Goal: Transaction & Acquisition: Purchase product/service

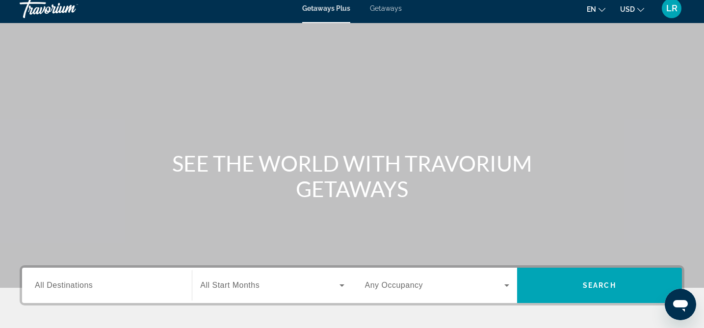
scroll to position [7, 0]
click at [73, 283] on span "All Destinations" at bounding box center [64, 285] width 58 height 8
click at [73, 283] on input "Destination All Destinations" at bounding box center [107, 286] width 144 height 12
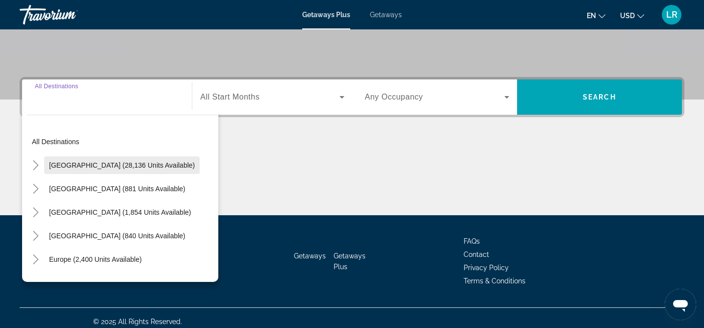
scroll to position [202, 0]
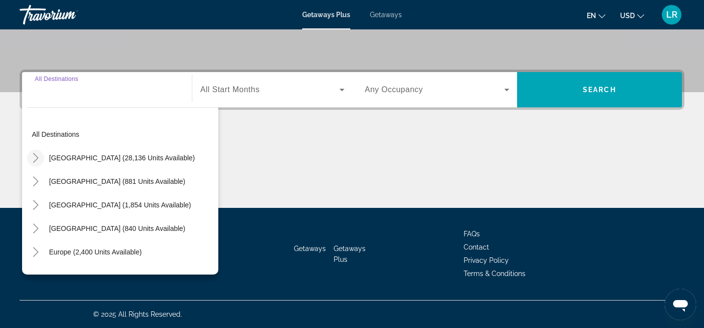
click at [38, 157] on icon "Toggle United States (28,136 units available)" at bounding box center [36, 158] width 10 height 10
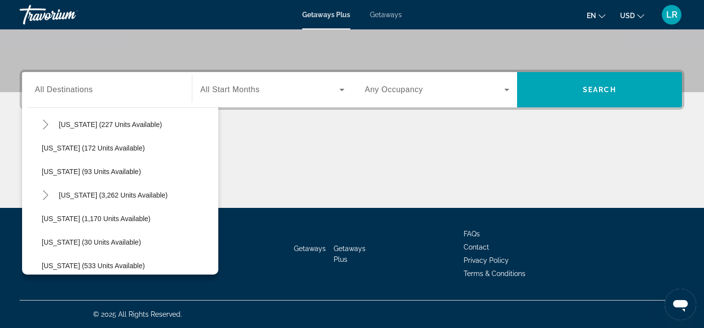
scroll to position [764, 0]
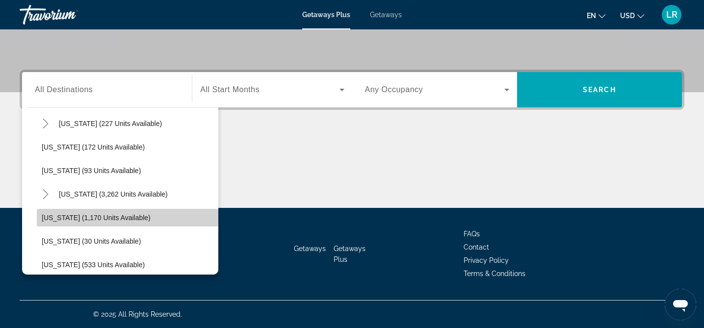
click at [50, 216] on span "[US_STATE] (1,170 units available)" at bounding box center [96, 218] width 109 height 8
type input "**********"
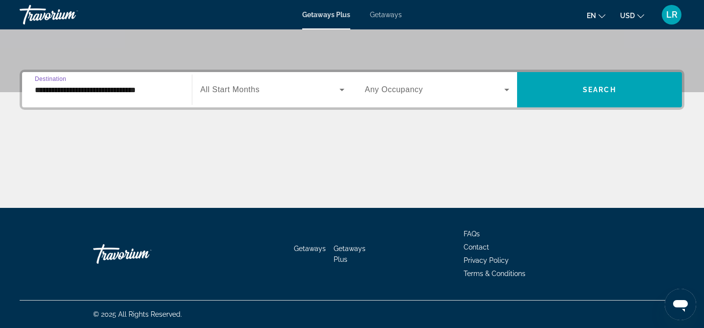
click at [340, 87] on icon "Search widget" at bounding box center [342, 90] width 12 height 12
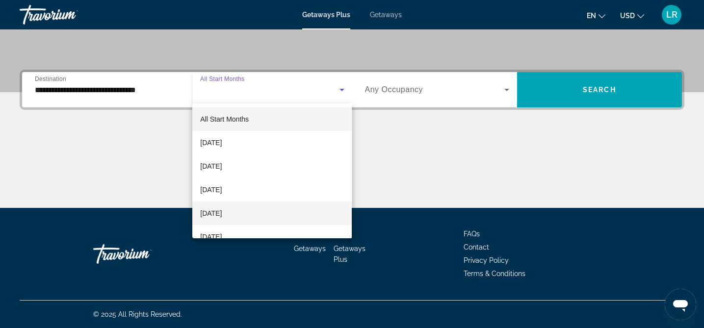
click at [217, 213] on span "[DATE]" at bounding box center [211, 214] width 22 height 12
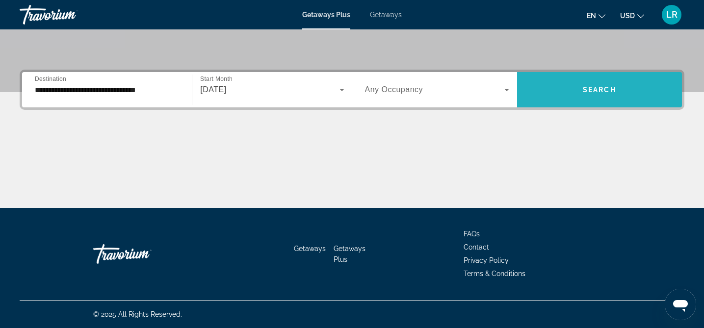
click at [578, 93] on span "Search widget" at bounding box center [599, 90] width 165 height 24
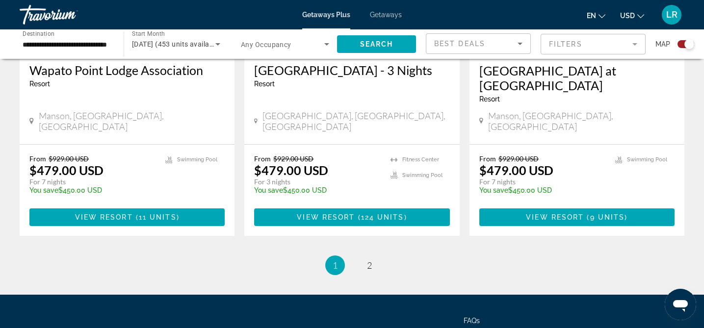
scroll to position [1576, 0]
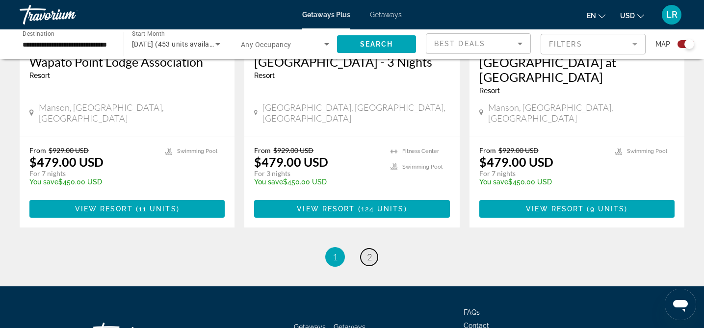
click at [369, 252] on span "2" at bounding box center [369, 257] width 5 height 11
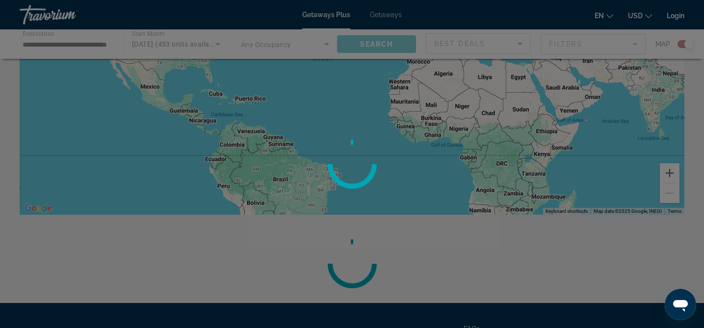
scroll to position [149, 0]
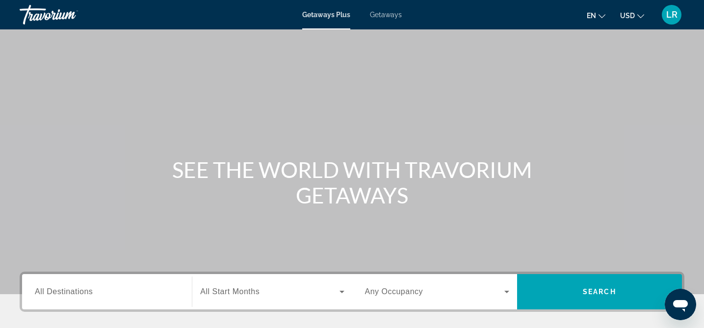
click at [57, 283] on div "Search widget" at bounding box center [107, 292] width 144 height 28
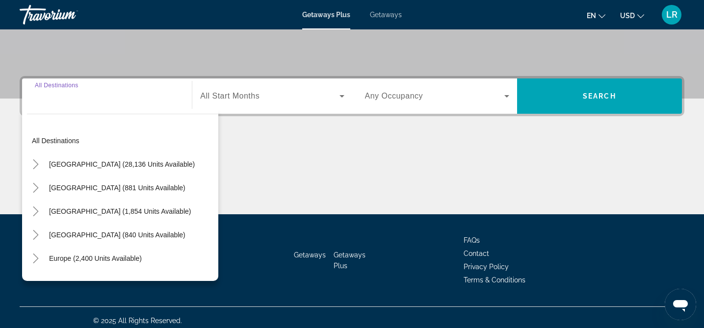
scroll to position [202, 0]
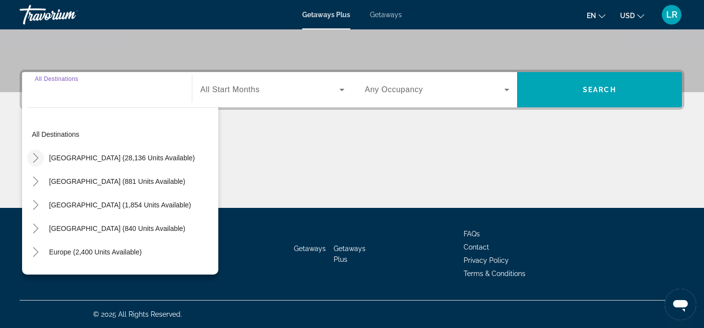
click at [36, 155] on icon "Toggle United States (28,136 units available)" at bounding box center [36, 158] width 10 height 10
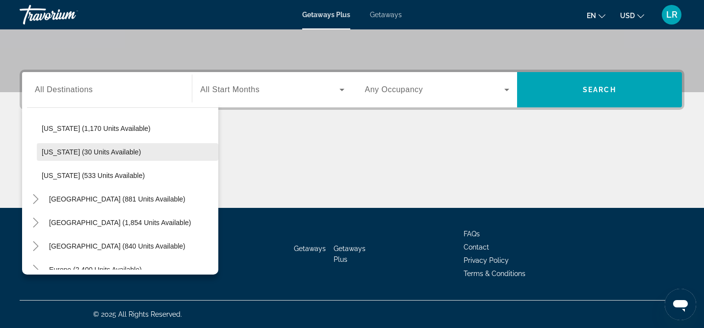
scroll to position [839, 0]
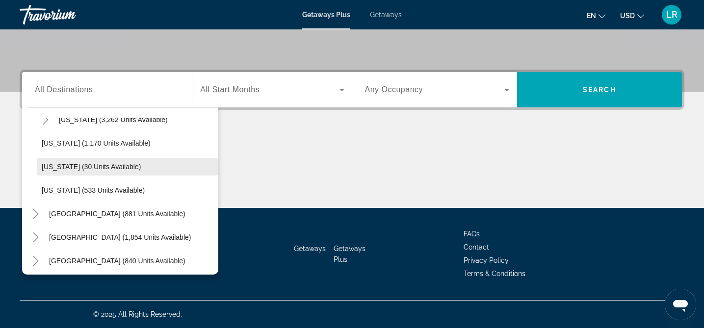
click at [66, 140] on span "Washington (1,170 units available)" at bounding box center [96, 143] width 109 height 8
type input "**********"
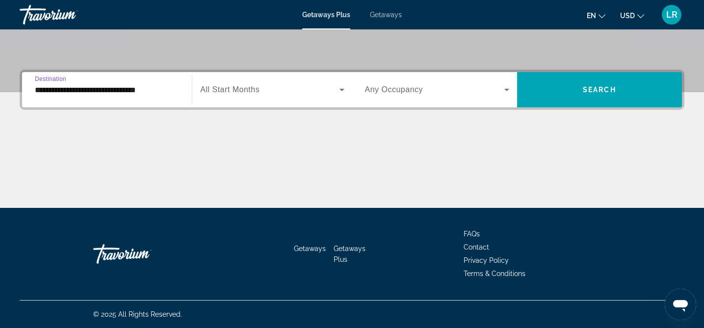
click at [232, 88] on span "All Start Months" at bounding box center [229, 89] width 59 height 8
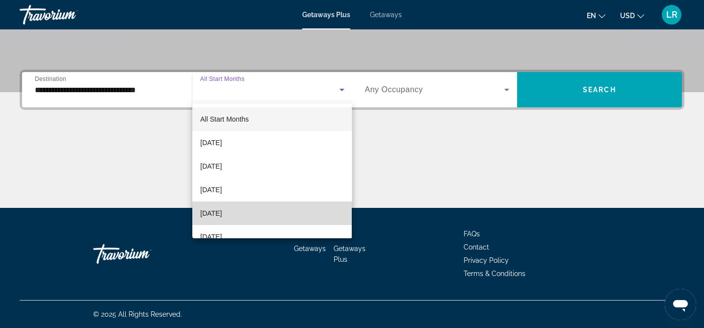
click at [222, 212] on span "January 2026" at bounding box center [211, 214] width 22 height 12
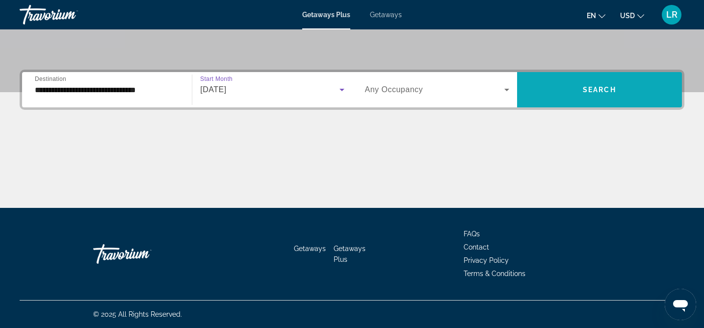
click at [606, 91] on span "Search" at bounding box center [599, 90] width 33 height 8
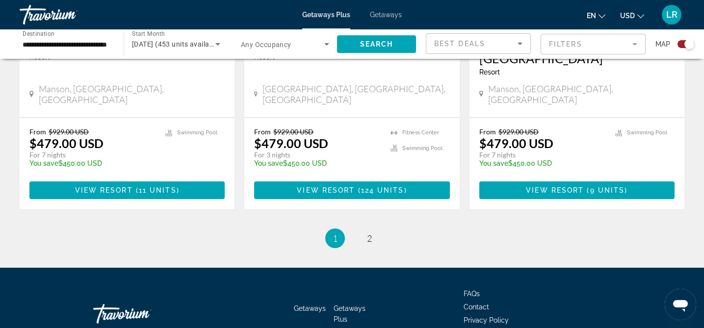
scroll to position [1608, 0]
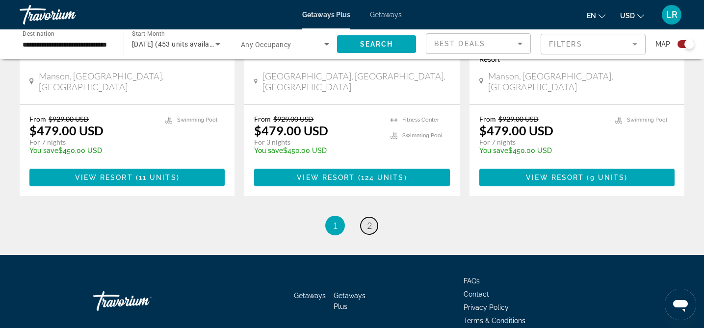
click at [365, 217] on link "page 2" at bounding box center [369, 225] width 17 height 17
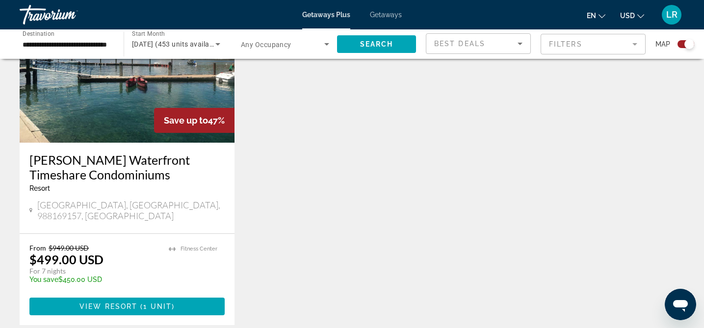
scroll to position [774, 0]
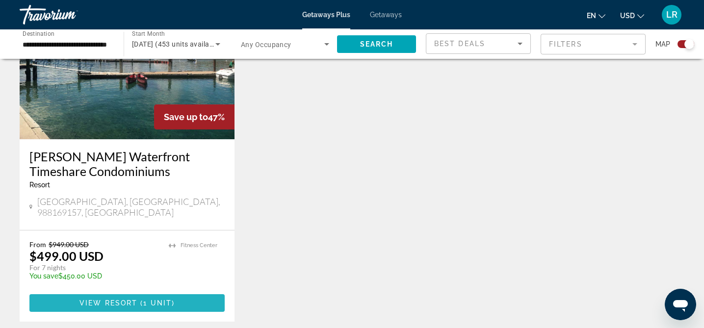
click at [117, 299] on span "View Resort" at bounding box center [108, 303] width 58 height 8
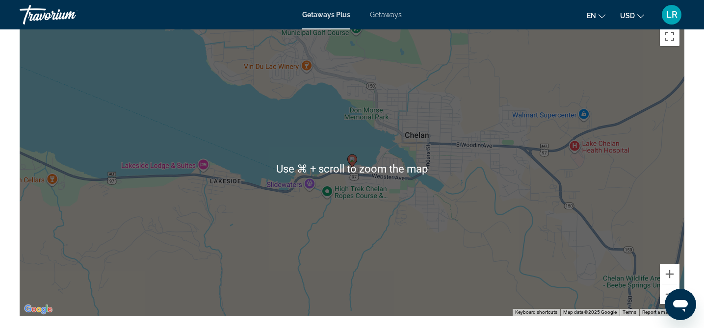
scroll to position [1076, 0]
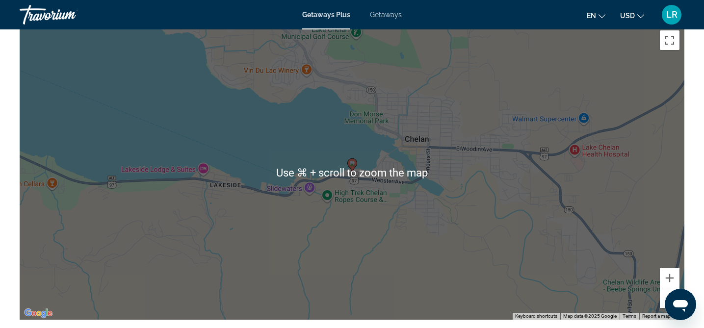
click at [666, 295] on button "Zoom out" at bounding box center [670, 298] width 20 height 20
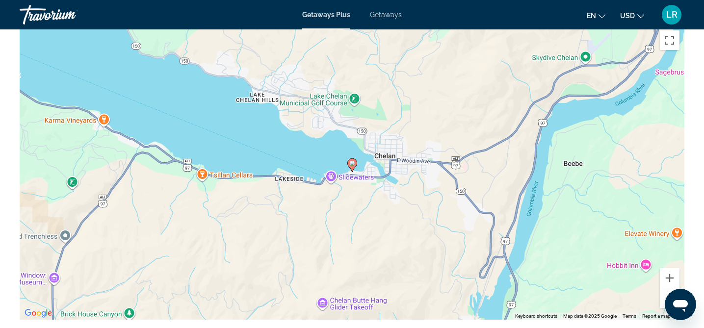
click at [666, 295] on button "Zoom out" at bounding box center [670, 298] width 20 height 20
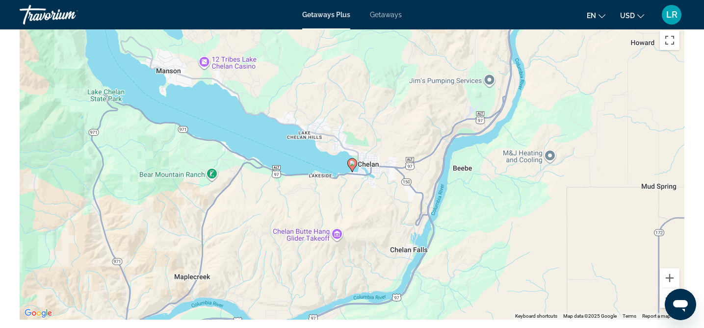
click at [666, 295] on button "Zoom out" at bounding box center [670, 298] width 20 height 20
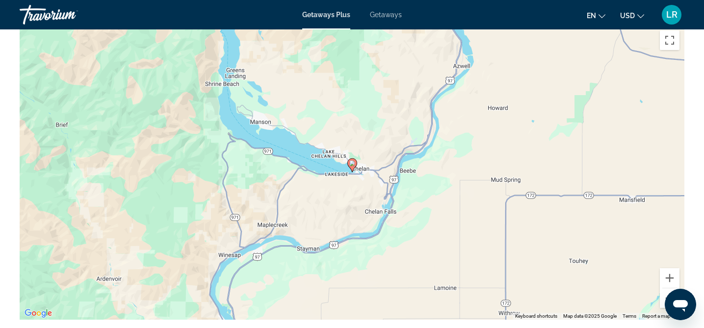
click at [666, 294] on button "Zoom out" at bounding box center [670, 298] width 20 height 20
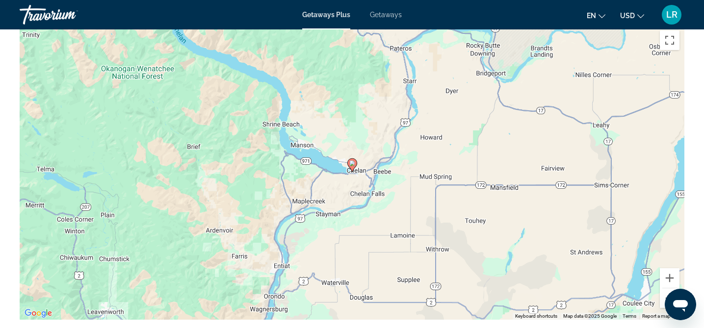
click at [666, 294] on button "Zoom out" at bounding box center [670, 298] width 20 height 20
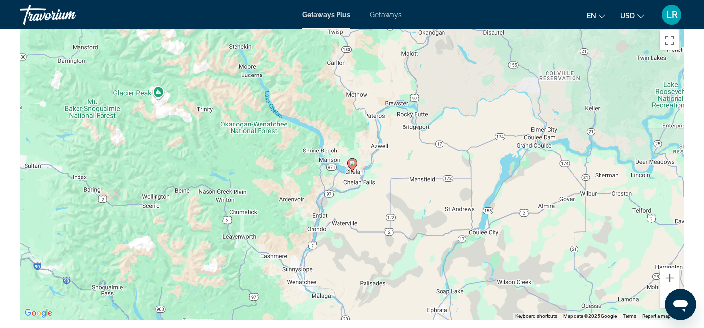
click at [666, 294] on button "Zoom out" at bounding box center [670, 298] width 20 height 20
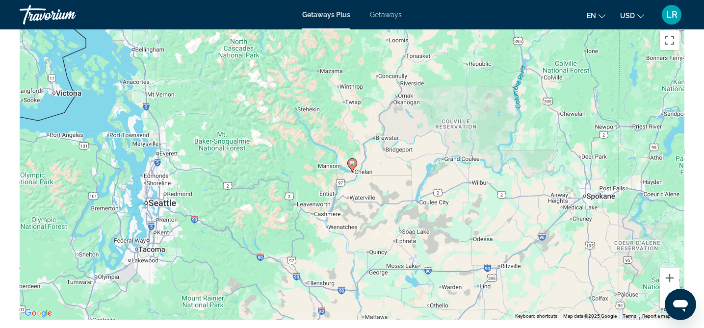
click at [666, 294] on button "Zoom out" at bounding box center [670, 298] width 20 height 20
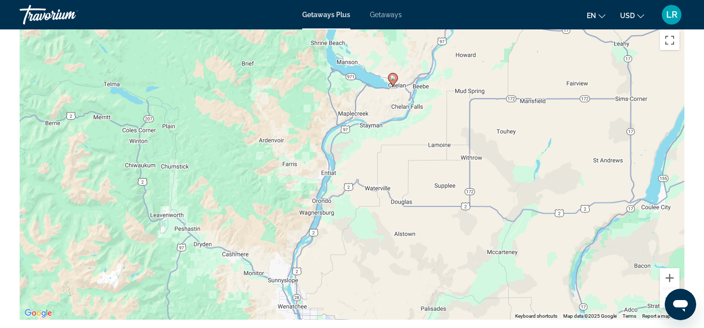
drag, startPoint x: 351, startPoint y: 189, endPoint x: 383, endPoint y: 229, distance: 51.3
click at [383, 229] on div "To activate drag with keyboard, press Alt + Enter. Once in keyboard drag state,…" at bounding box center [352, 173] width 665 height 294
click at [667, 291] on button "Zoom out" at bounding box center [670, 298] width 20 height 20
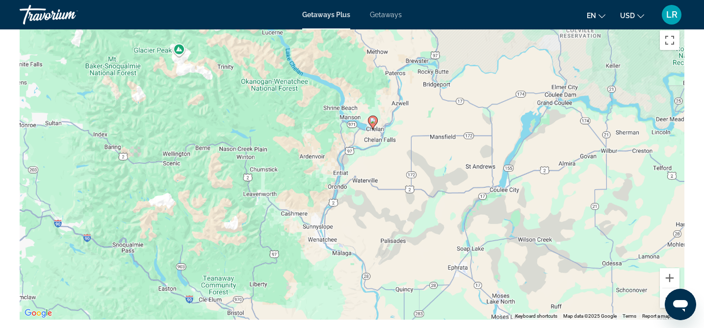
click at [667, 291] on button "Zoom out" at bounding box center [670, 298] width 20 height 20
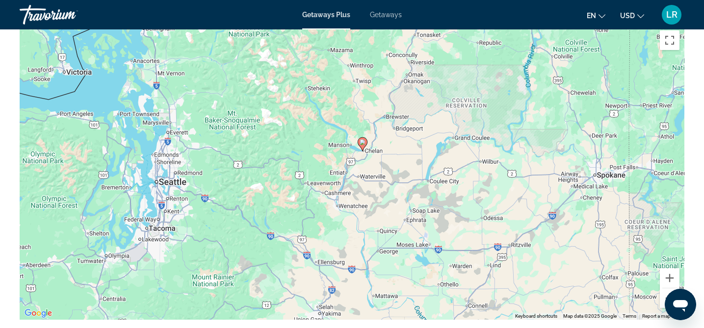
click at [667, 291] on button "Zoom out" at bounding box center [670, 298] width 20 height 20
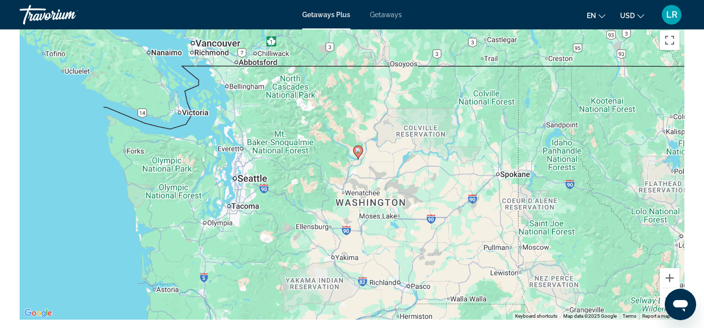
click at [667, 291] on button "Zoom out" at bounding box center [670, 298] width 20 height 20
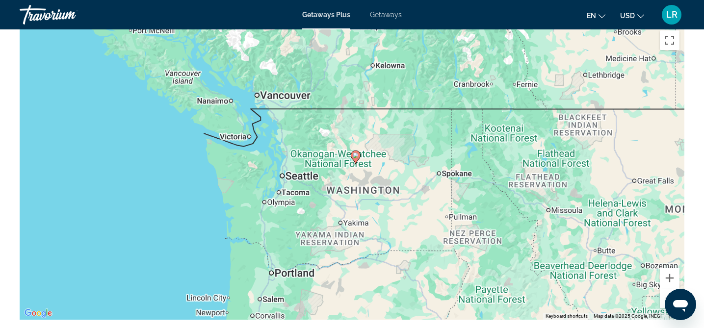
click at [667, 291] on button "Zoom out" at bounding box center [670, 298] width 20 height 20
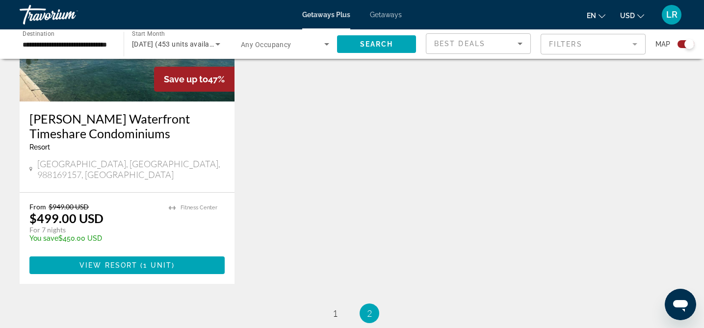
scroll to position [815, 0]
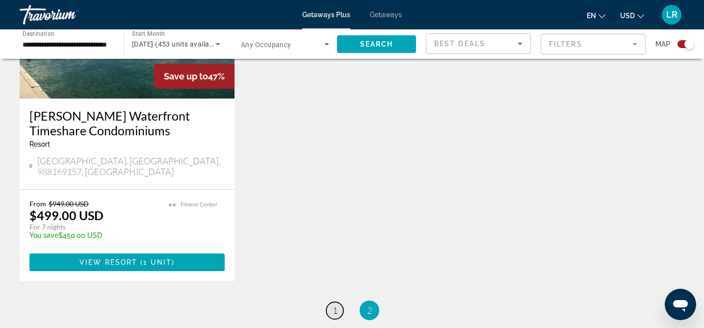
click at [336, 305] on span "1" at bounding box center [335, 310] width 5 height 11
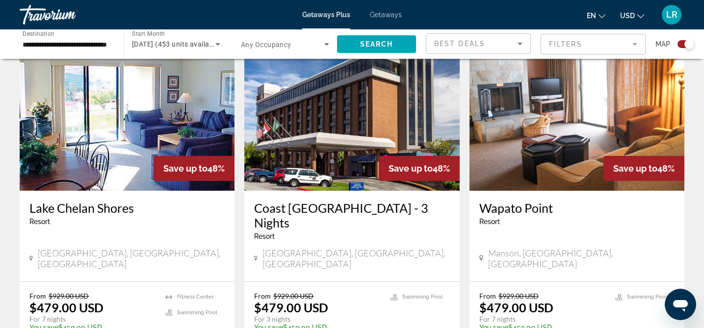
scroll to position [1078, 0]
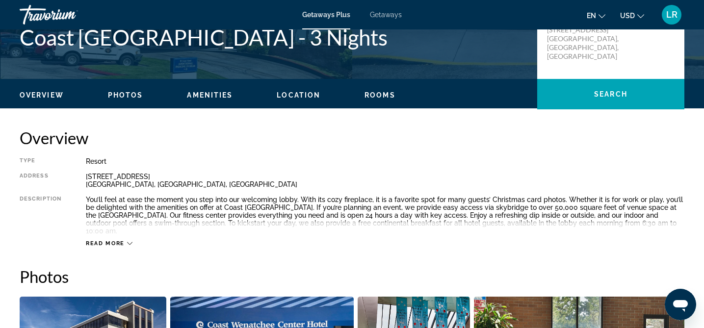
scroll to position [242, 0]
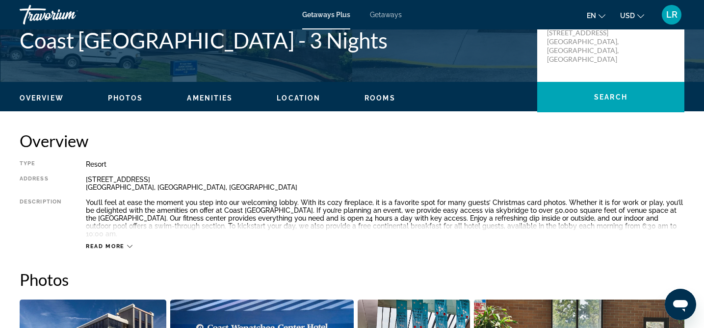
click at [210, 99] on span "Amenities" at bounding box center [210, 98] width 46 height 8
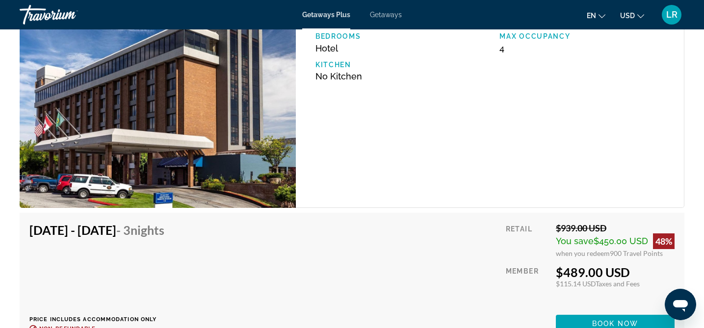
scroll to position [5788, 0]
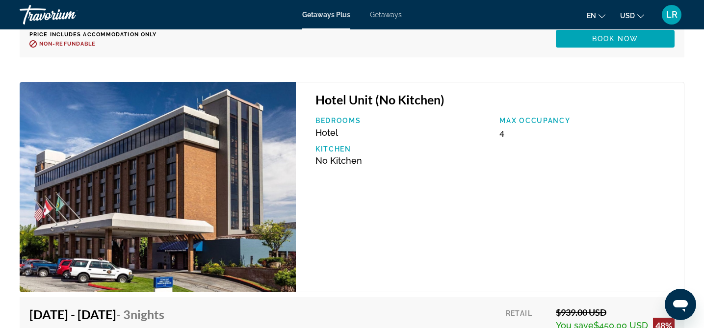
click at [540, 118] on p "Max Occupancy" at bounding box center [586, 121] width 175 height 8
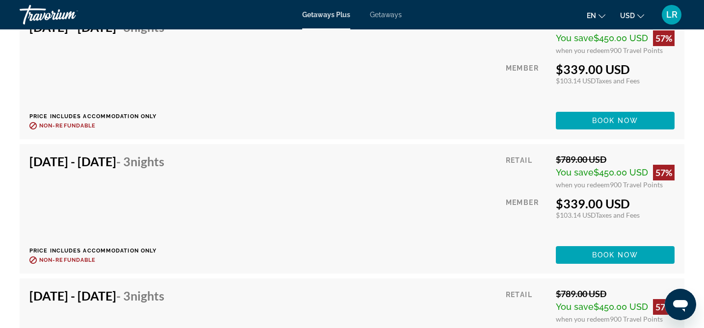
scroll to position [6479, 0]
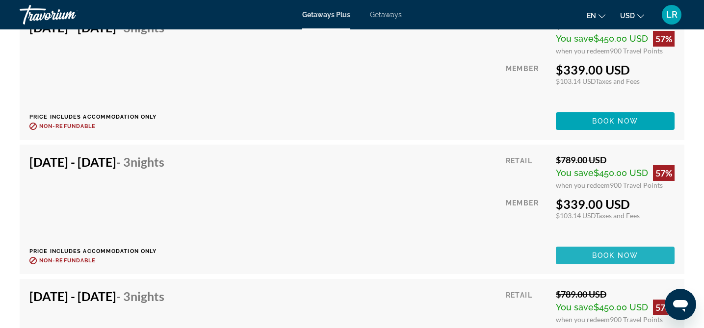
click at [583, 255] on span "Main content" at bounding box center [615, 256] width 119 height 24
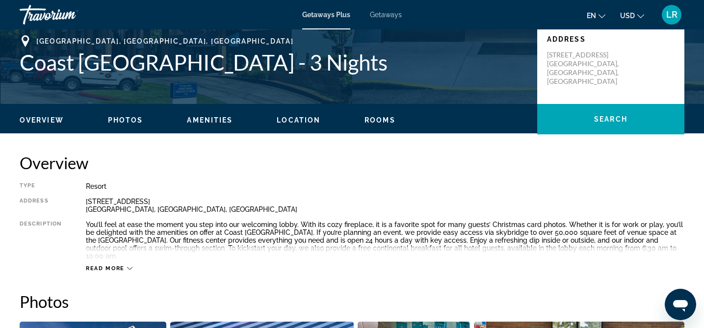
scroll to position [231, 0]
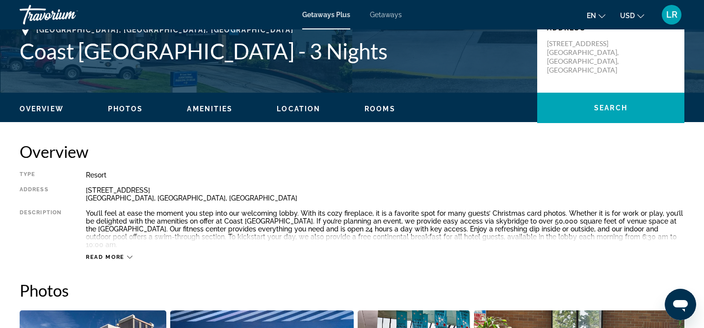
click at [367, 108] on span "Rooms" at bounding box center [380, 109] width 31 height 8
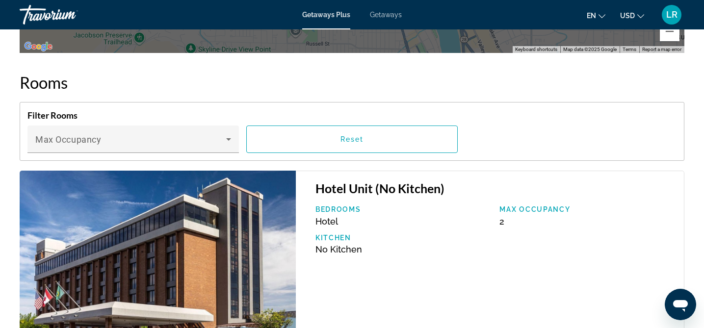
scroll to position [1321, 0]
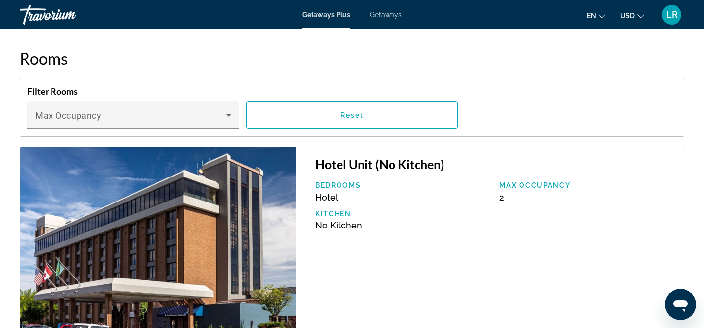
click at [506, 186] on p "Max Occupancy" at bounding box center [586, 186] width 175 height 8
click at [505, 197] on div "Max Occupancy 2" at bounding box center [587, 192] width 184 height 21
click at [530, 186] on p "Max Occupancy" at bounding box center [586, 186] width 175 height 8
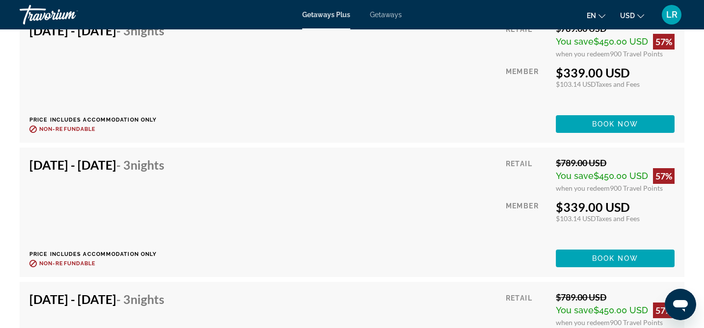
scroll to position [4895, 0]
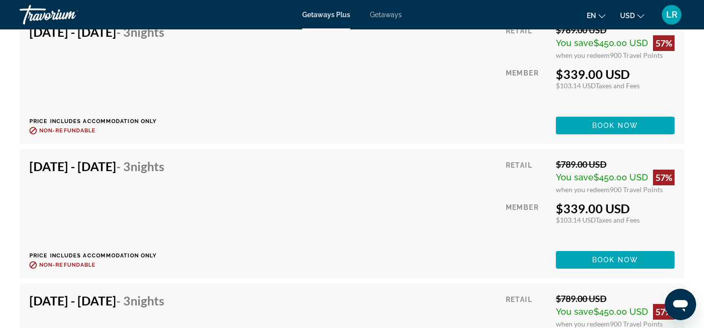
click at [386, 16] on span "Getaways" at bounding box center [386, 15] width 32 height 8
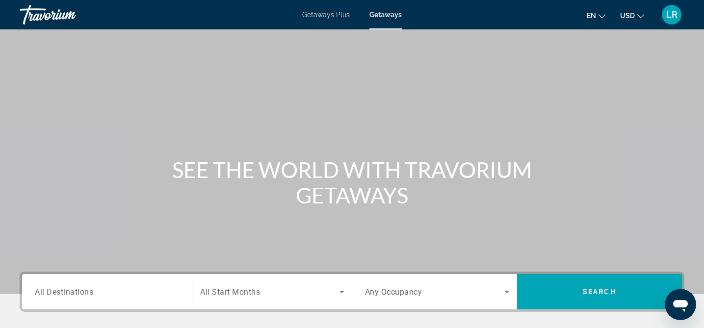
click at [96, 293] on input "Destination All Destinations" at bounding box center [107, 293] width 144 height 12
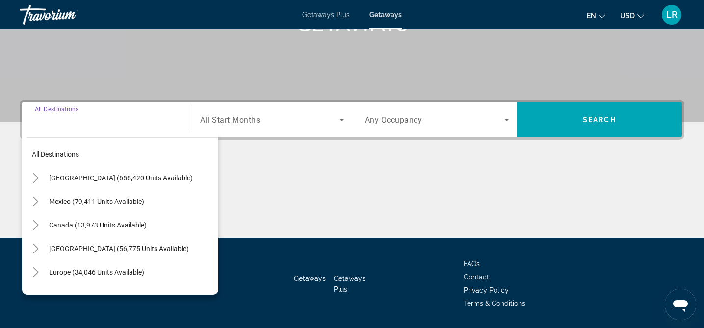
scroll to position [202, 0]
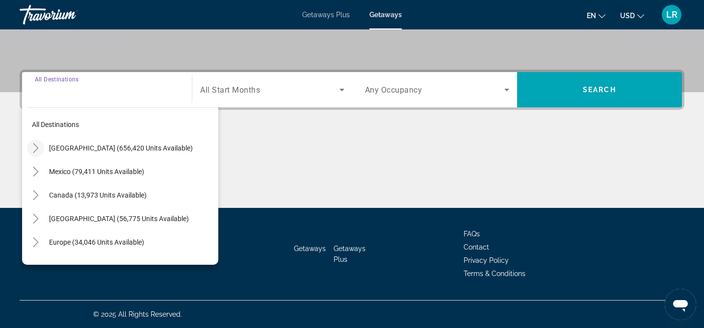
click at [37, 148] on icon "Toggle United States (656,420 units available)" at bounding box center [35, 148] width 5 height 10
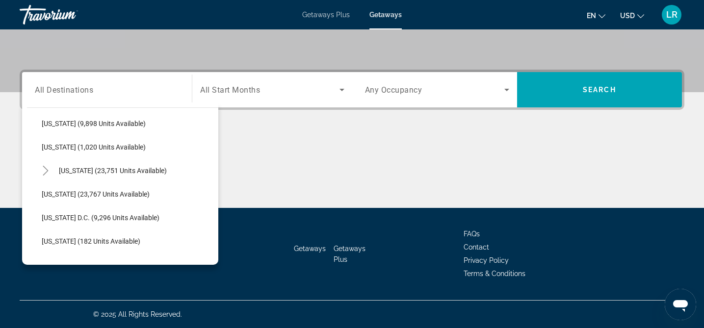
scroll to position [944, 0]
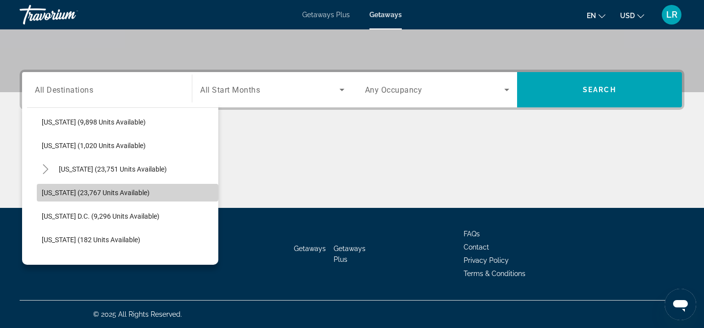
click at [49, 186] on span "Search widget" at bounding box center [128, 193] width 182 height 24
type input "**********"
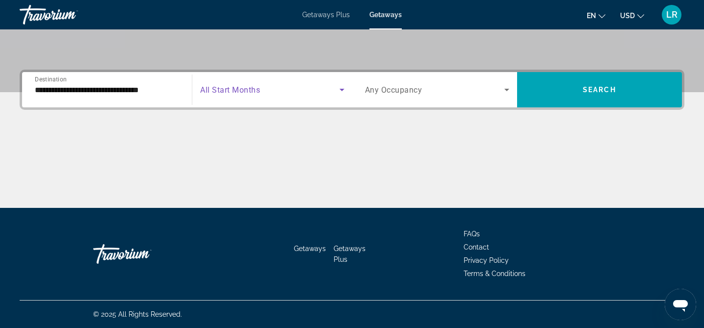
click at [340, 91] on icon "Search widget" at bounding box center [342, 90] width 12 height 12
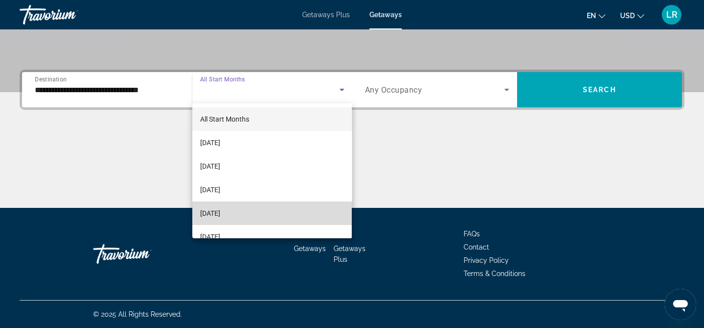
click at [220, 210] on span "January 2026" at bounding box center [210, 214] width 20 height 12
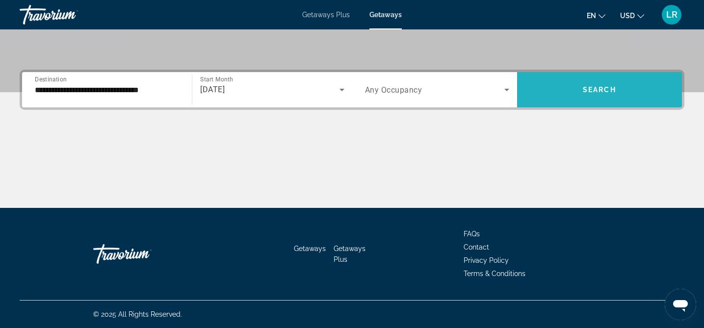
click at [569, 93] on span "Search widget" at bounding box center [599, 90] width 165 height 24
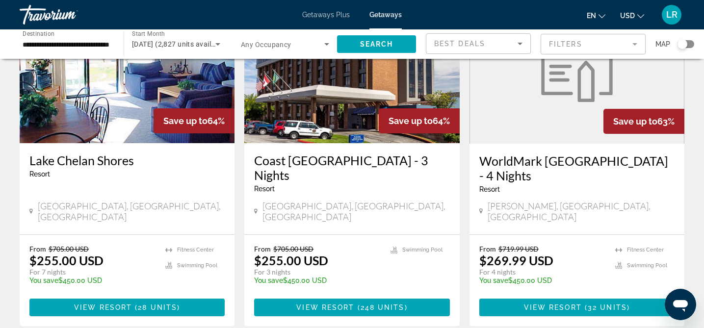
scroll to position [827, 0]
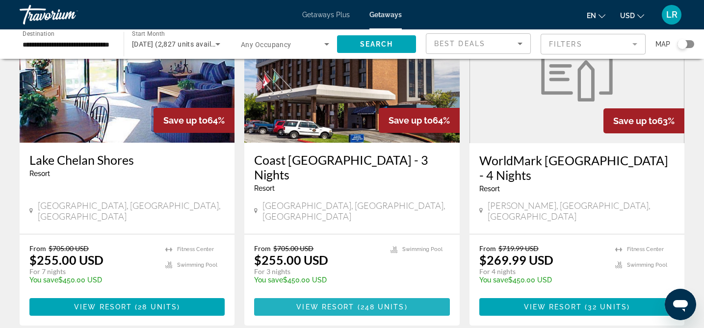
click at [361, 303] on span "248 units" at bounding box center [383, 307] width 44 height 8
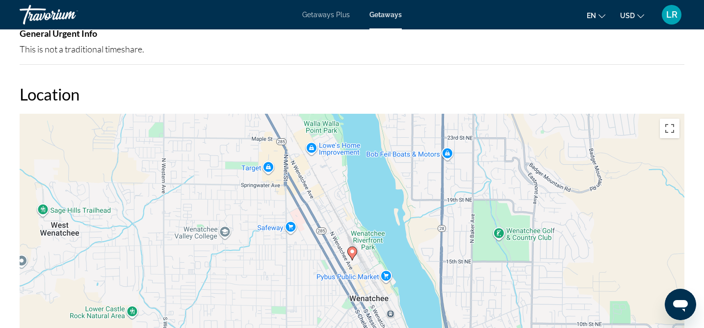
scroll to position [742, 0]
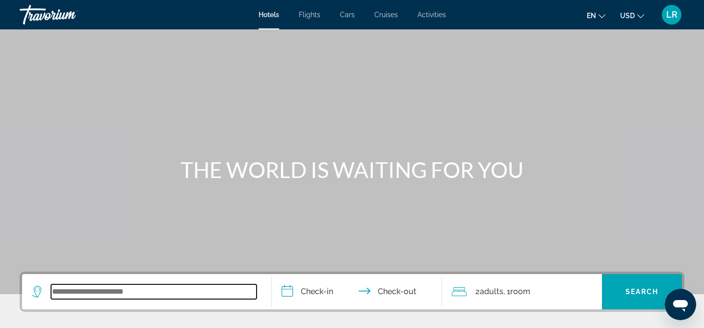
click at [52, 293] on input "Search widget" at bounding box center [154, 292] width 206 height 15
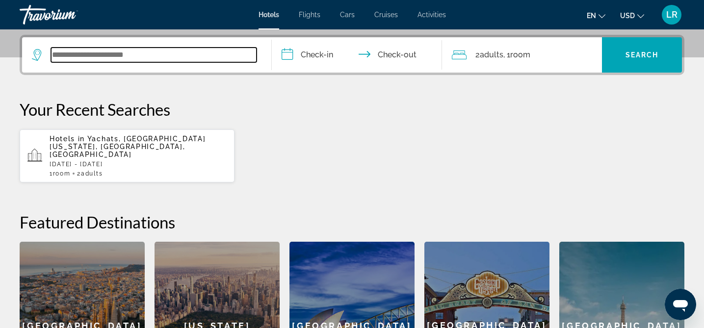
scroll to position [240, 0]
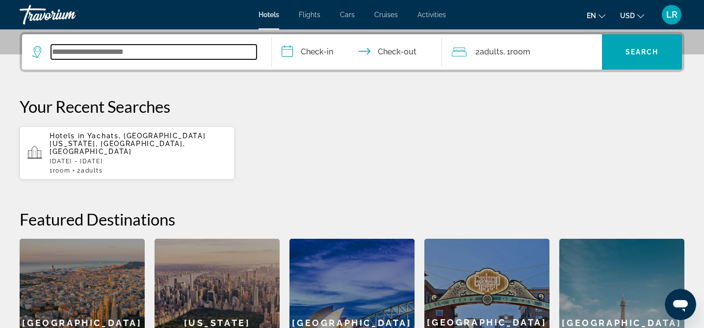
click at [63, 50] on input "Search widget" at bounding box center [154, 52] width 206 height 15
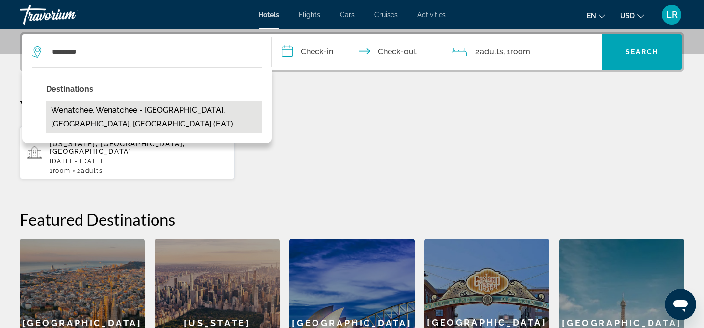
click at [98, 107] on button "Wenatchee, Wenatchee - Lake Chelan, WA, United States (EAT)" at bounding box center [154, 117] width 216 height 32
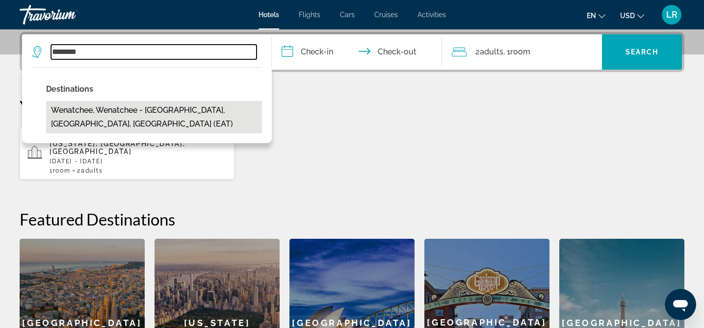
type input "**********"
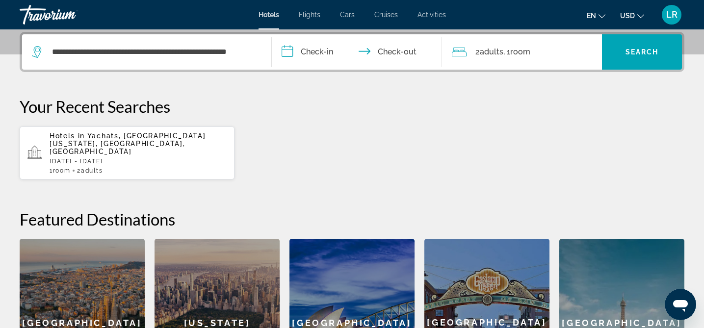
click at [325, 53] on input "**********" at bounding box center [359, 53] width 174 height 38
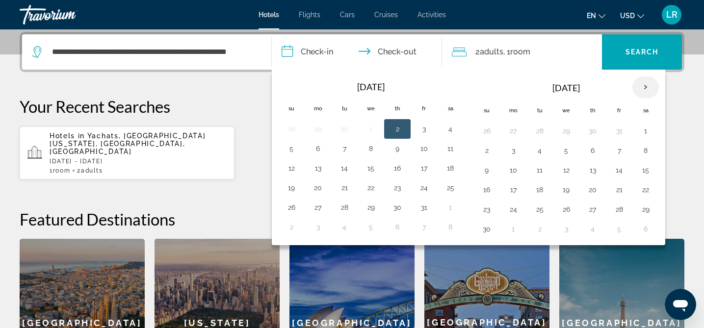
click at [650, 82] on th "Next month" at bounding box center [645, 88] width 26 height 22
click at [623, 131] on button "2" at bounding box center [619, 131] width 16 height 14
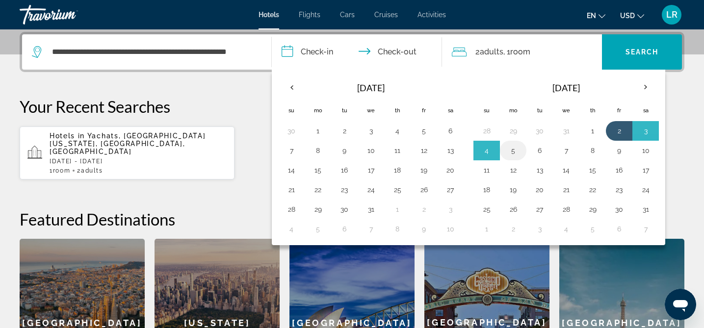
click at [517, 152] on button "5" at bounding box center [513, 151] width 16 height 14
type input "**********"
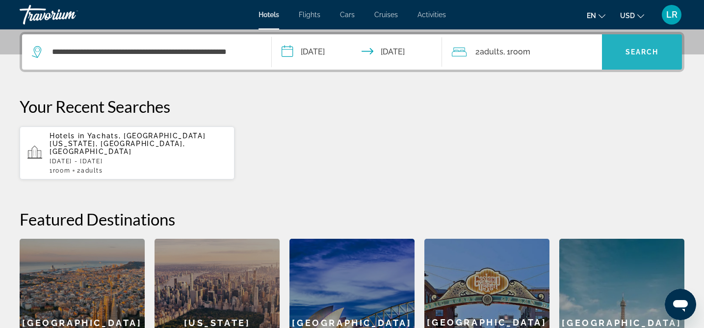
click at [635, 52] on span "Search" at bounding box center [642, 52] width 33 height 8
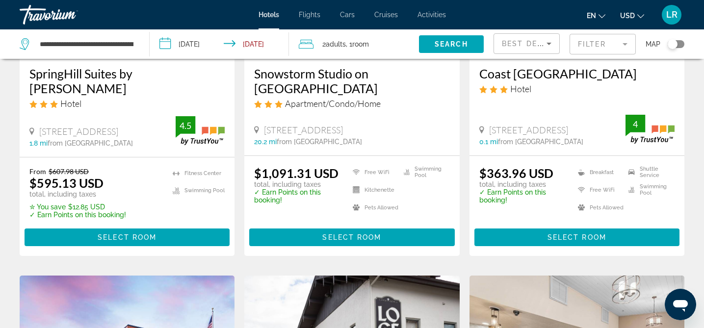
scroll to position [1019, 0]
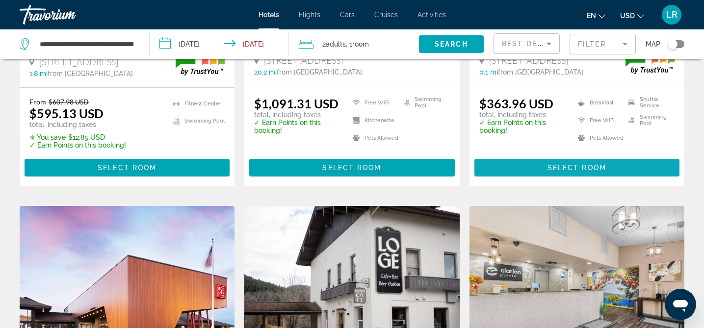
click at [573, 166] on span "Select Room" at bounding box center [577, 168] width 59 height 8
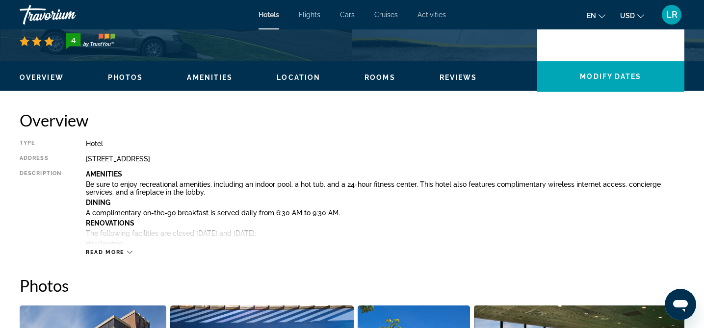
scroll to position [275, 0]
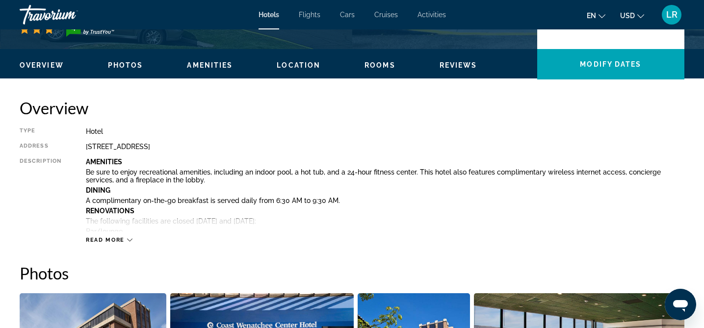
click at [127, 240] on icon "Main content" at bounding box center [129, 239] width 5 height 5
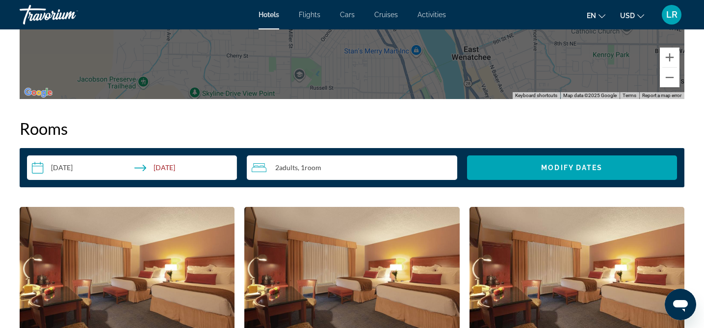
scroll to position [1738, 0]
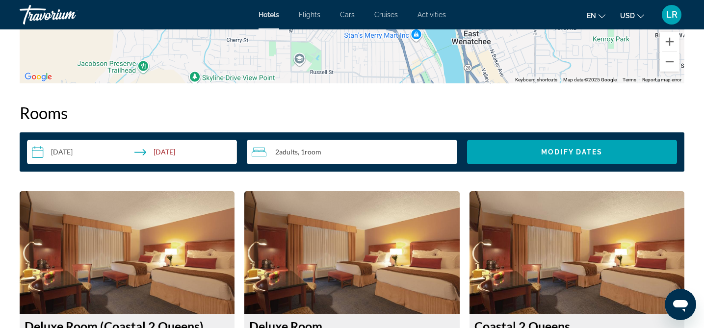
click at [304, 153] on span ", 1 Room rooms" at bounding box center [310, 152] width 24 height 8
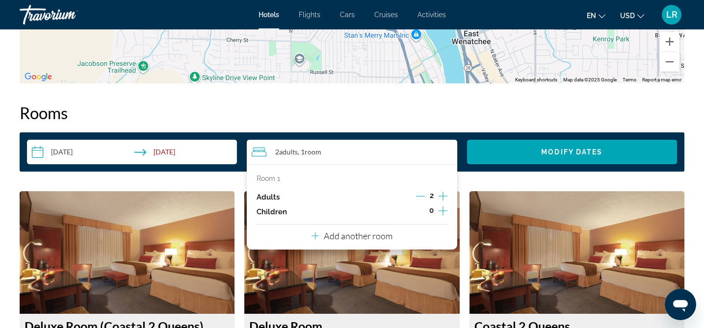
click at [443, 195] on icon "Increment adults" at bounding box center [443, 196] width 9 height 9
click at [326, 235] on p "Add another room" at bounding box center [358, 236] width 69 height 11
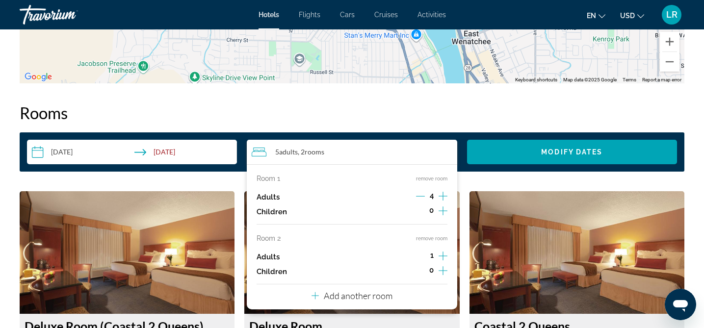
click at [421, 194] on icon "Decrement adults" at bounding box center [420, 196] width 9 height 9
click at [444, 255] on icon "Increment adults" at bounding box center [443, 256] width 9 height 12
click at [421, 253] on icon "Decrement adults" at bounding box center [420, 256] width 9 height 9
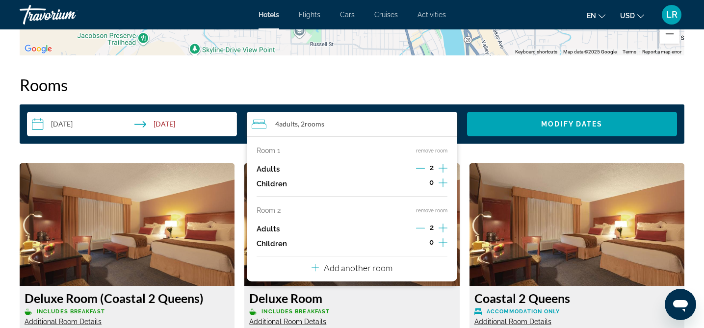
scroll to position [1758, 0]
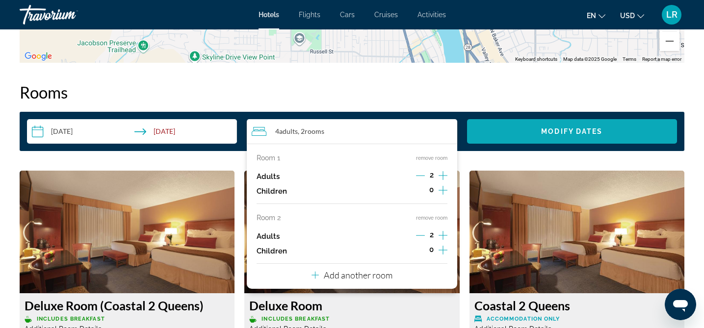
click at [583, 131] on span "Modify Dates" at bounding box center [571, 132] width 61 height 8
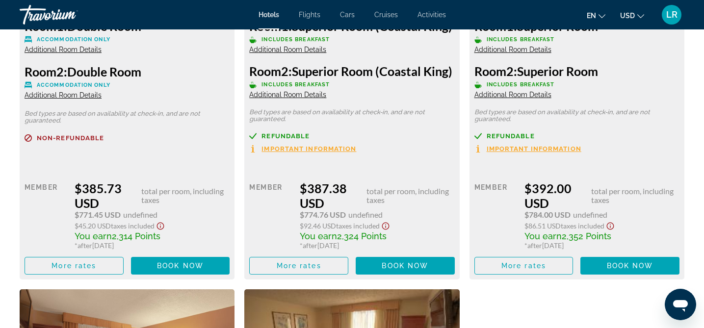
scroll to position [2469, 0]
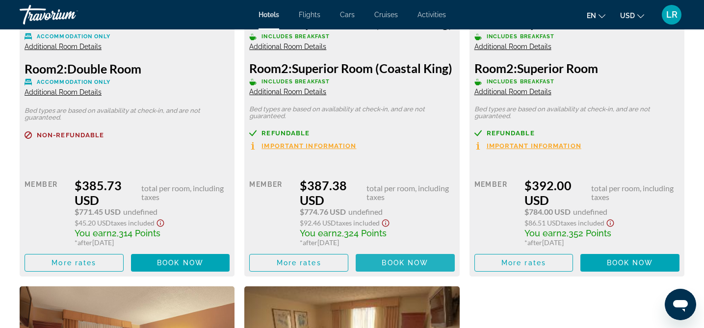
click at [392, 267] on span "Book now" at bounding box center [405, 263] width 47 height 8
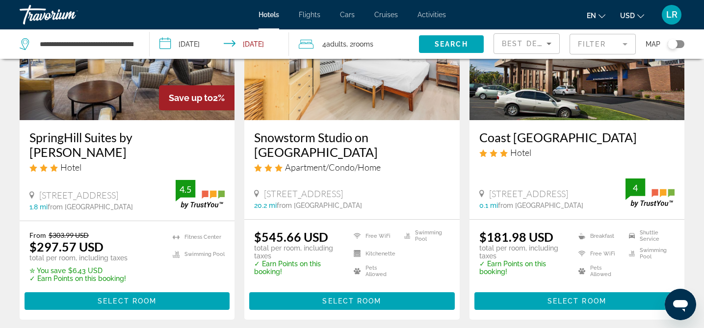
scroll to position [902, 0]
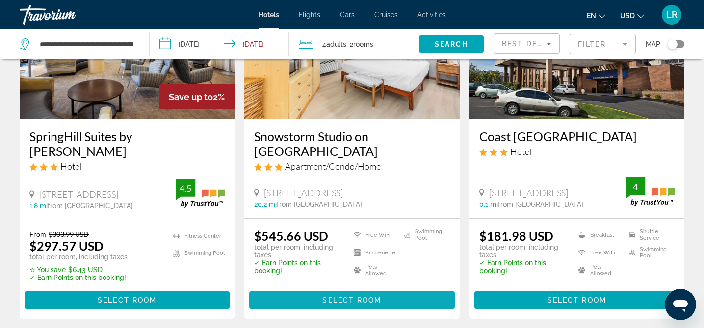
click at [348, 298] on span "Select Room" at bounding box center [351, 300] width 59 height 8
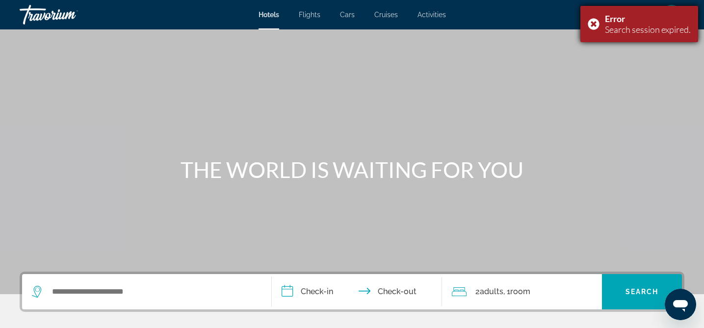
click at [595, 20] on div "Error Search session expired." at bounding box center [639, 24] width 118 height 36
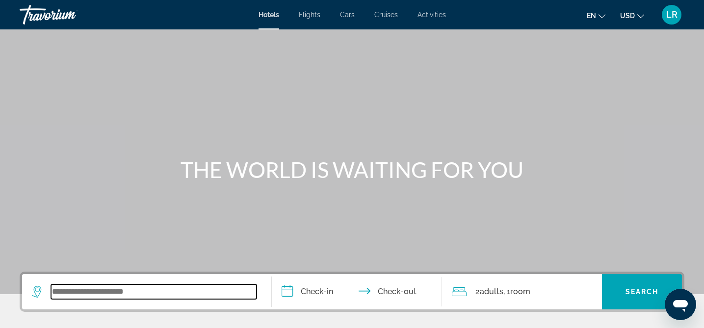
click at [68, 289] on input "Search widget" at bounding box center [154, 292] width 206 height 15
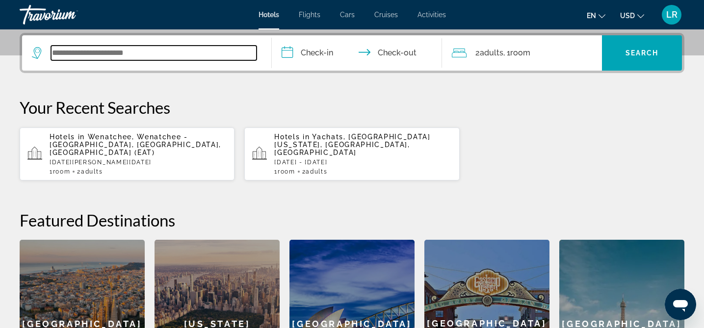
scroll to position [240, 0]
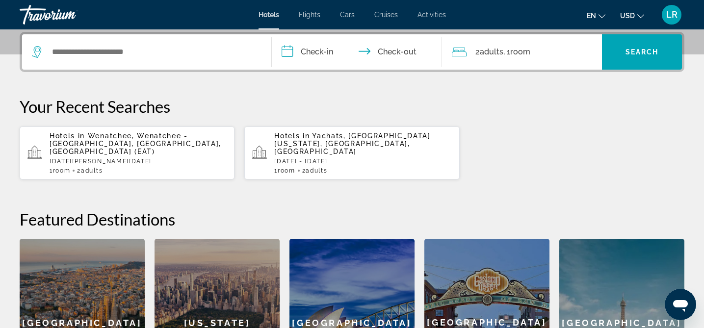
click at [99, 142] on span "Wenatchee, Wenatchee - [GEOGRAPHIC_DATA], [GEOGRAPHIC_DATA], [GEOGRAPHIC_DATA] …" at bounding box center [136, 144] width 172 height 24
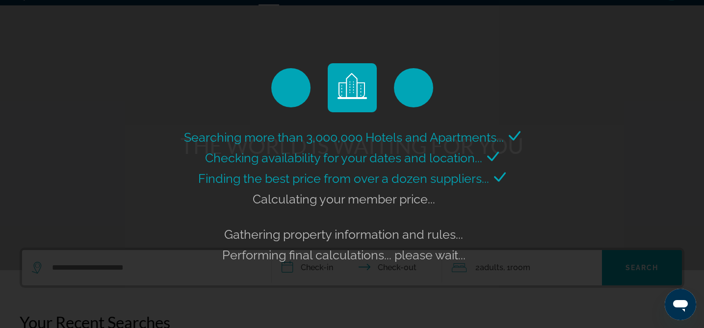
scroll to position [30, 0]
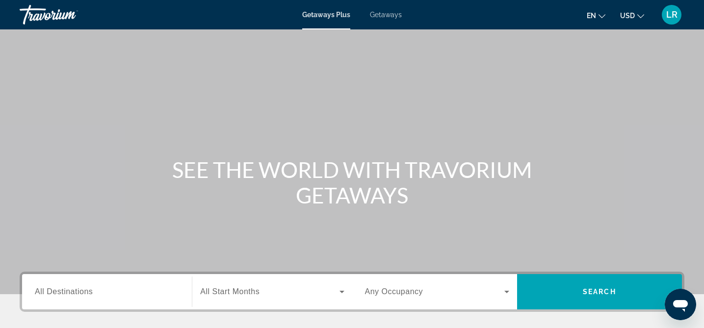
click at [72, 287] on input "Destination All Destinations" at bounding box center [107, 293] width 144 height 12
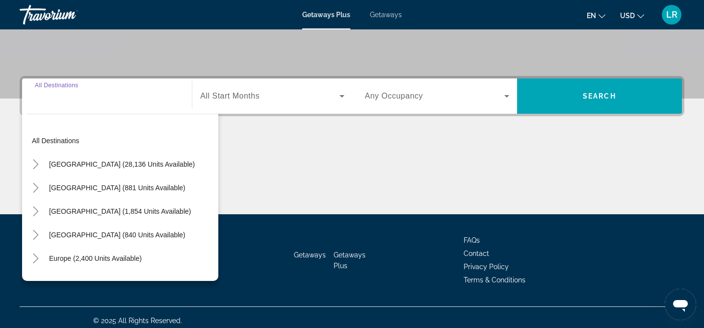
scroll to position [202, 0]
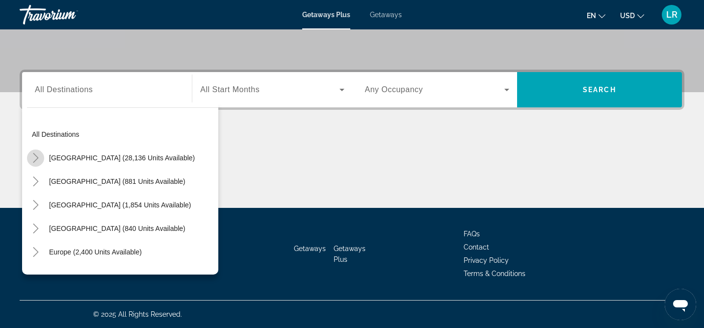
click at [38, 160] on icon "Toggle United States (28,136 units available)" at bounding box center [36, 158] width 10 height 10
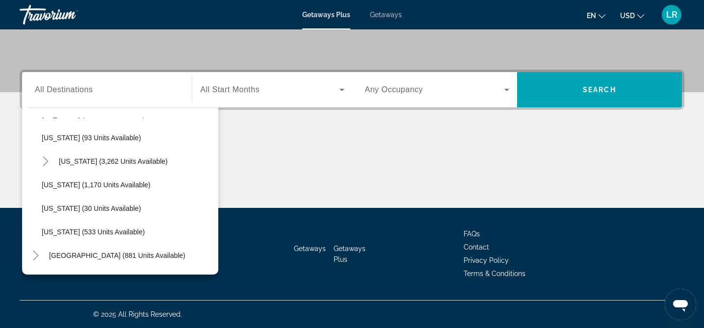
scroll to position [862, 0]
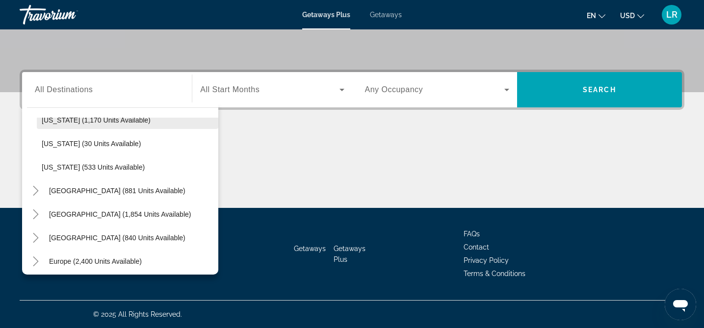
click at [78, 122] on span "[US_STATE] (1,170 units available)" at bounding box center [96, 120] width 109 height 8
type input "**********"
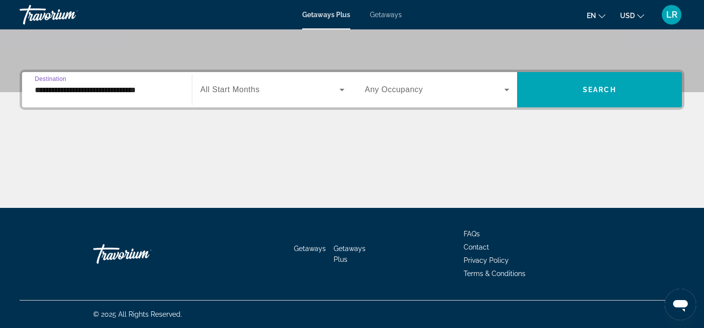
click at [343, 87] on icon "Search widget" at bounding box center [342, 90] width 12 height 12
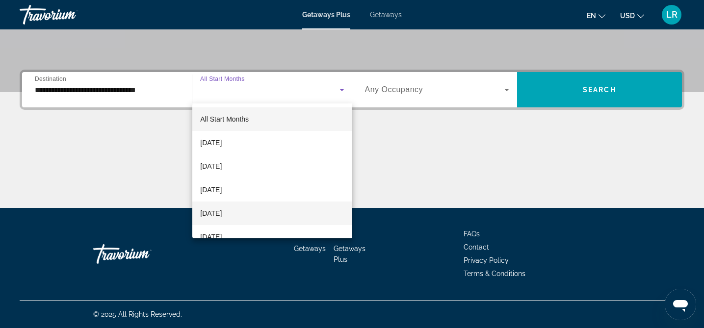
click at [222, 211] on span "[DATE]" at bounding box center [211, 214] width 22 height 12
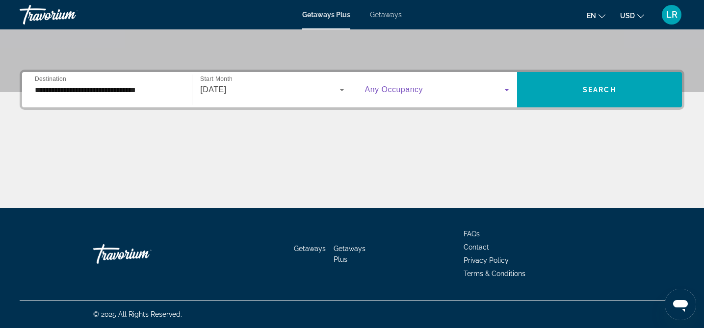
click at [432, 91] on span "Search widget" at bounding box center [434, 90] width 139 height 12
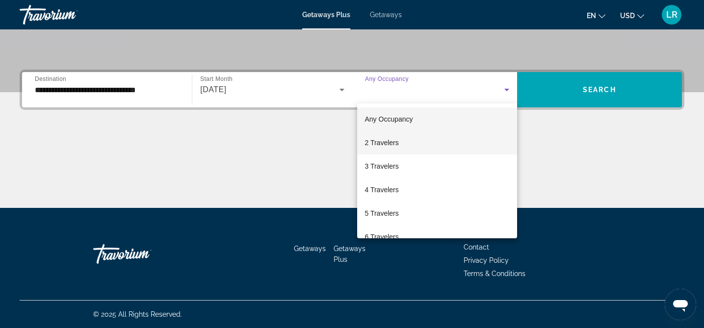
click at [375, 143] on span "2 Travelers" at bounding box center [382, 143] width 34 height 12
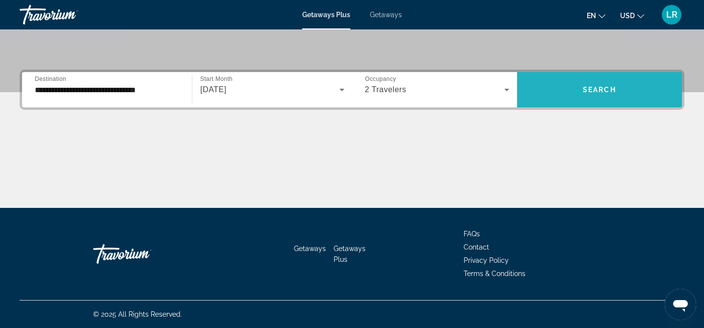
click at [610, 86] on span "Search" at bounding box center [599, 90] width 33 height 8
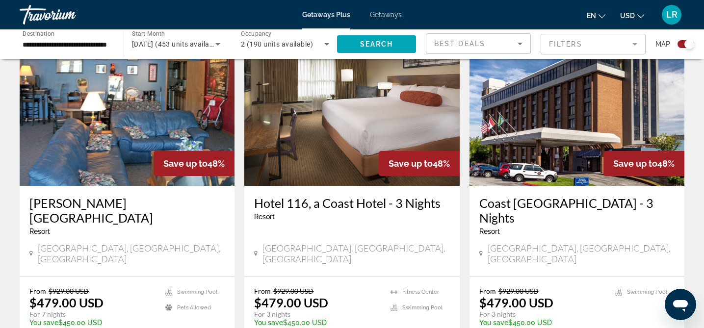
scroll to position [1082, 0]
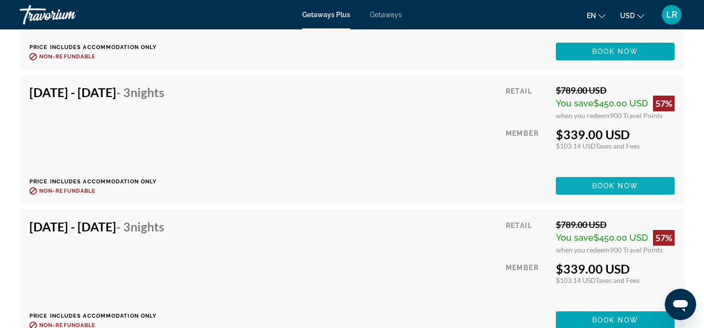
scroll to position [1741, 0]
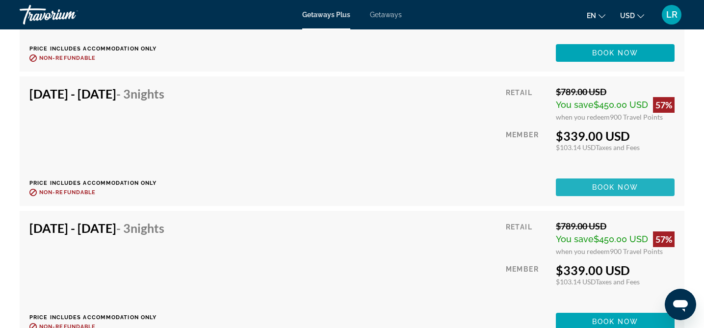
click at [600, 185] on span "Book now" at bounding box center [615, 187] width 47 height 8
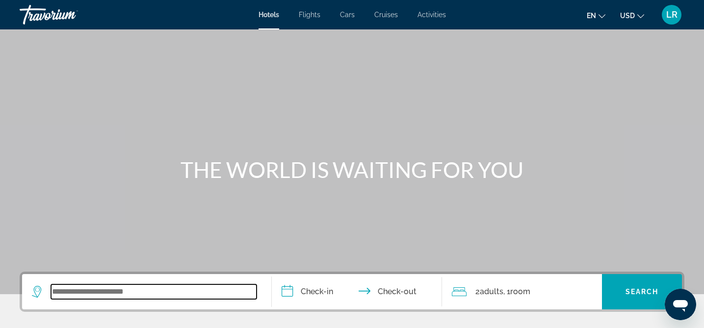
click at [71, 292] on input "Search widget" at bounding box center [154, 292] width 206 height 15
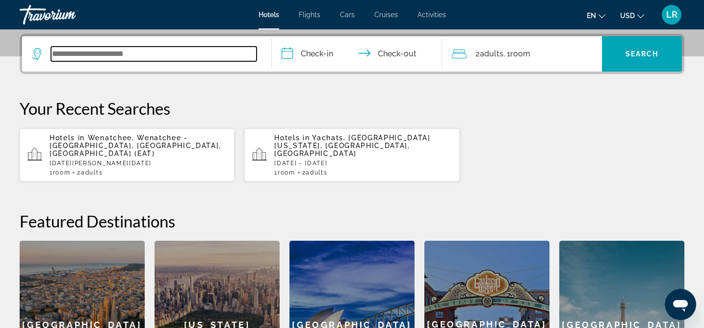
scroll to position [240, 0]
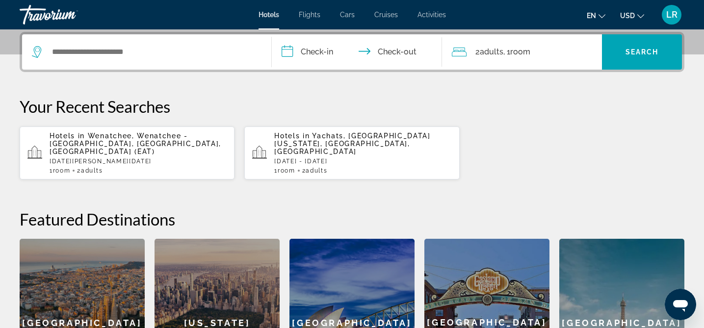
click at [105, 136] on span "Wenatchee, Wenatchee - [GEOGRAPHIC_DATA], [GEOGRAPHIC_DATA], [GEOGRAPHIC_DATA] …" at bounding box center [136, 144] width 172 height 24
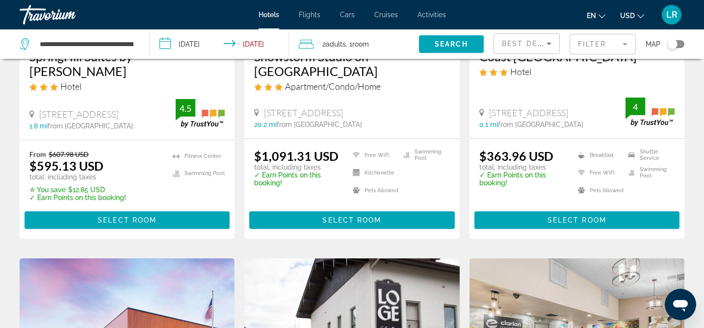
scroll to position [968, 0]
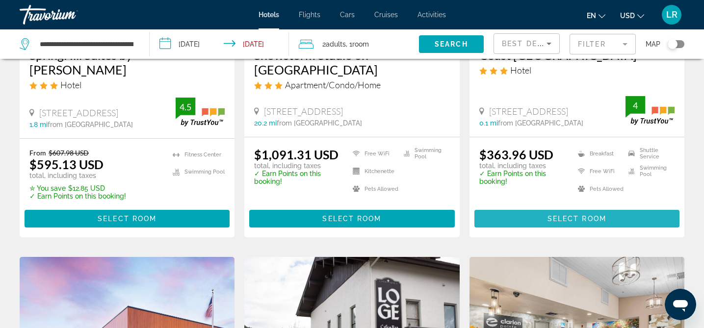
click at [571, 215] on span "Select Room" at bounding box center [577, 219] width 59 height 8
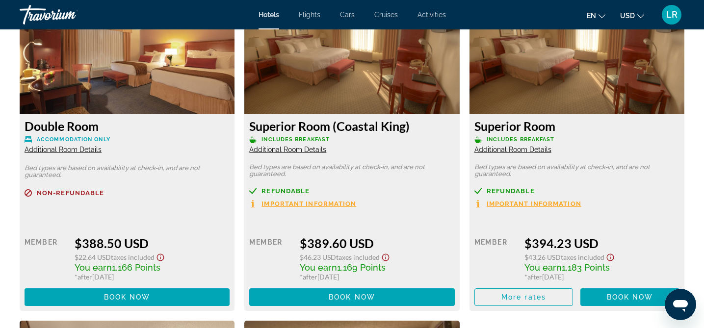
scroll to position [1726, 0]
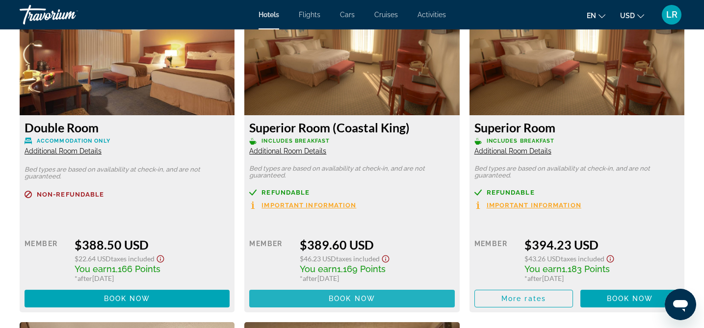
click at [351, 303] on span "Main content" at bounding box center [351, 299] width 205 height 24
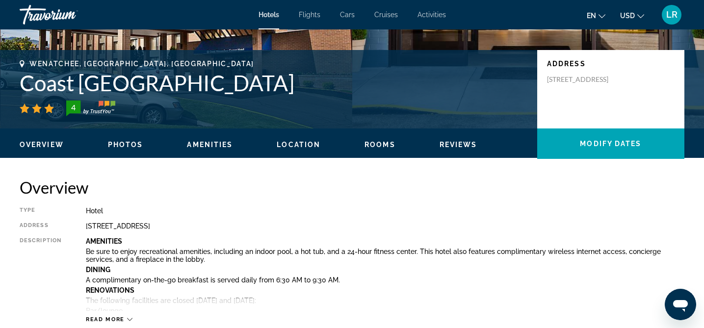
scroll to position [285, 0]
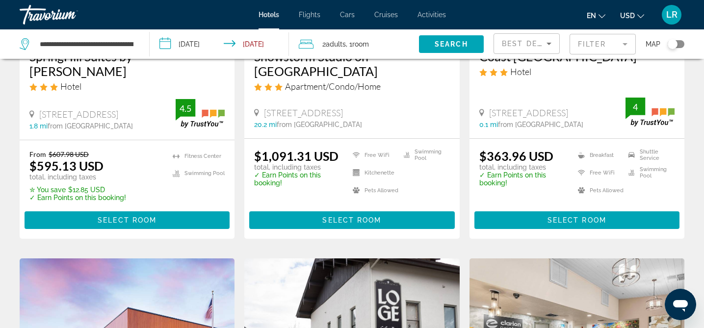
scroll to position [960, 0]
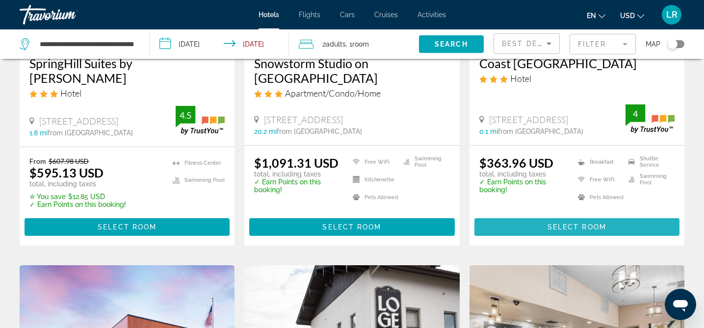
click at [559, 227] on span "Select Room" at bounding box center [577, 227] width 59 height 8
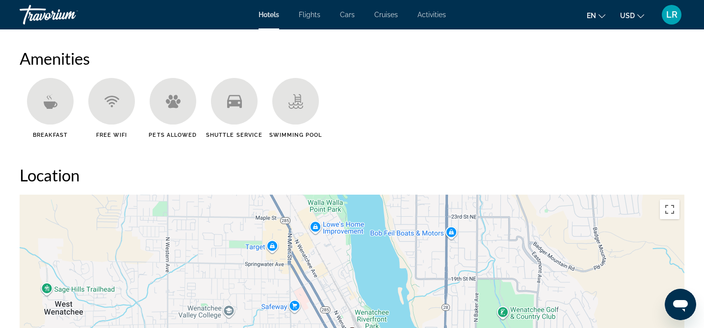
scroll to position [737, 0]
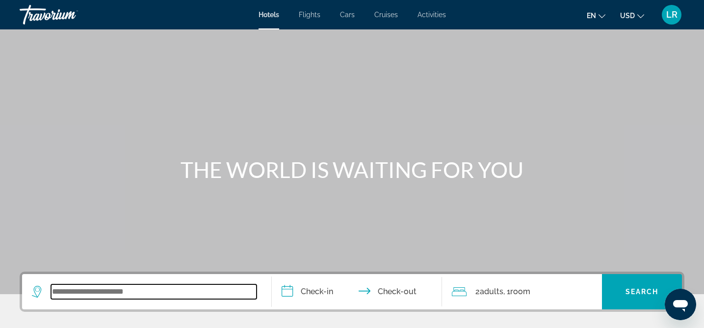
click at [55, 289] on input "Search widget" at bounding box center [154, 292] width 206 height 15
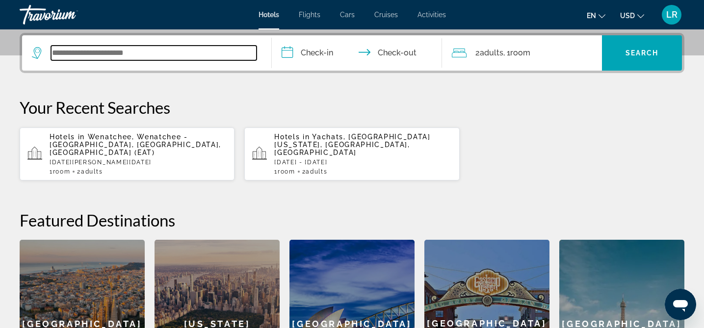
scroll to position [240, 0]
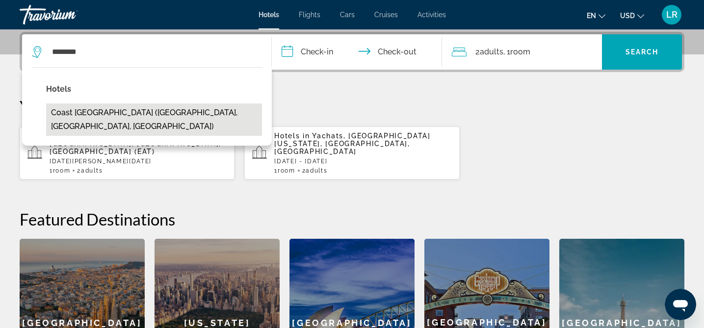
click at [124, 114] on button "Coast [GEOGRAPHIC_DATA] ([GEOGRAPHIC_DATA], [GEOGRAPHIC_DATA], [GEOGRAPHIC_DATA…" at bounding box center [154, 120] width 216 height 32
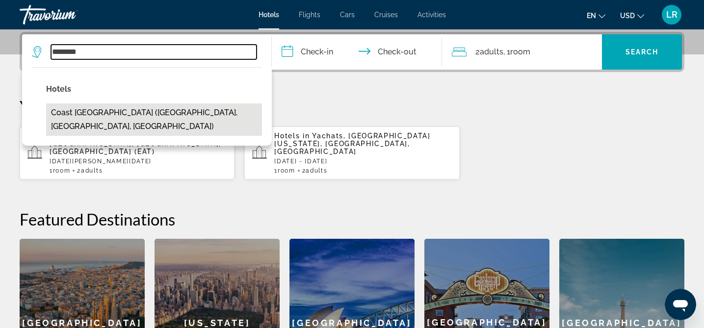
type input "**********"
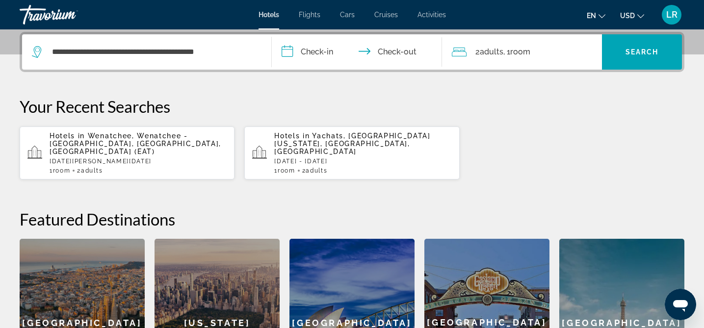
click at [314, 50] on input "**********" at bounding box center [359, 53] width 174 height 38
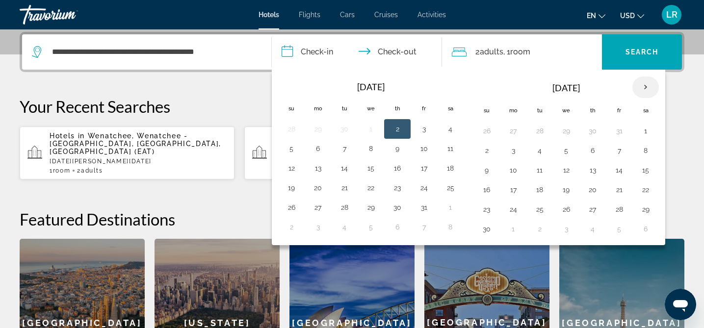
click at [649, 88] on th "Next month" at bounding box center [645, 88] width 26 height 22
click at [616, 127] on button "2" at bounding box center [619, 131] width 16 height 14
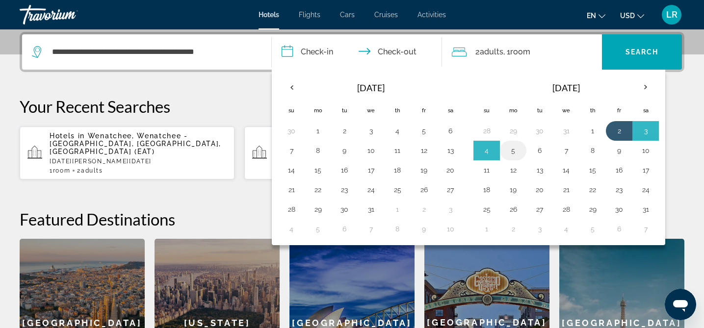
click at [516, 148] on button "5" at bounding box center [513, 151] width 16 height 14
type input "**********"
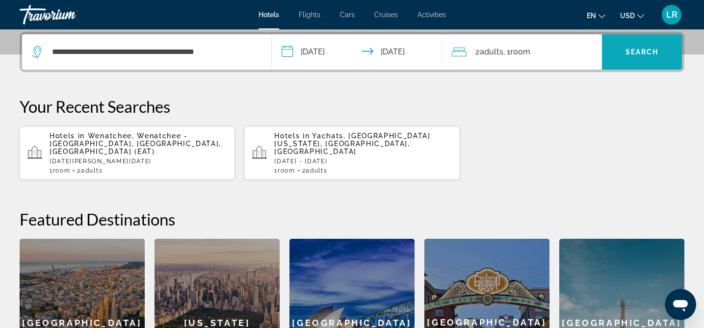
click at [630, 57] on span "Search widget" at bounding box center [642, 52] width 80 height 24
